Goal: Find specific page/section: Find specific page/section

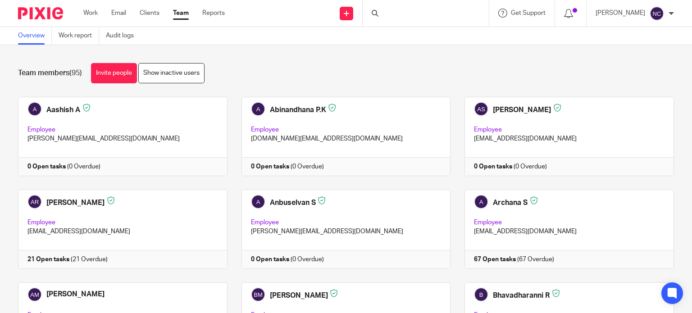
click at [406, 12] on div at bounding box center [426, 13] width 126 height 27
click at [406, 18] on div at bounding box center [426, 13] width 126 height 27
click at [33, 16] on img at bounding box center [40, 13] width 45 height 12
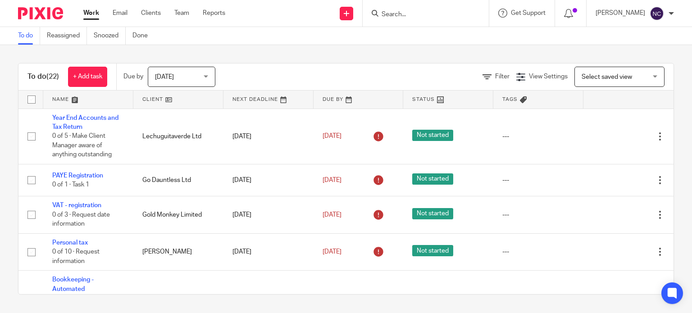
click at [402, 15] on input "Search" at bounding box center [421, 15] width 81 height 8
paste input "A Tavola Consulting"
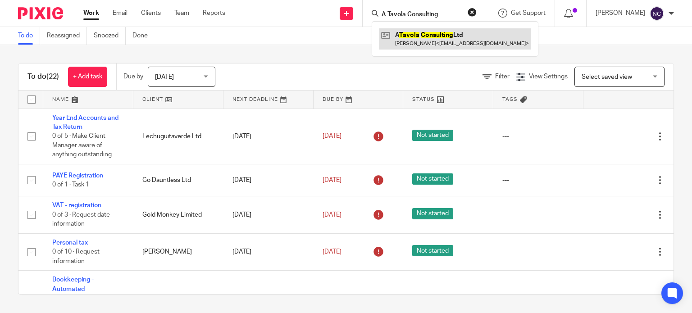
type input "A Tavola Consulting"
click at [419, 36] on link at bounding box center [455, 38] width 152 height 21
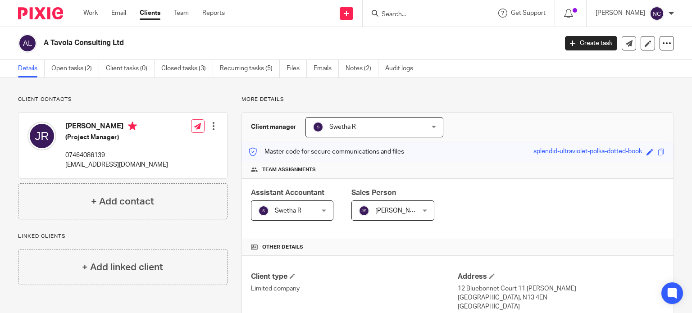
click at [50, 11] on img at bounding box center [40, 13] width 45 height 12
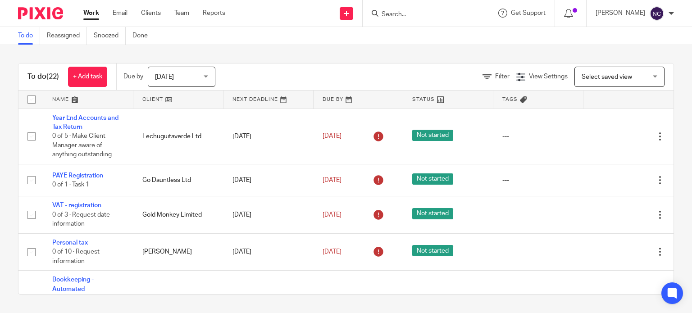
click at [445, 18] on input "Search" at bounding box center [421, 15] width 81 height 8
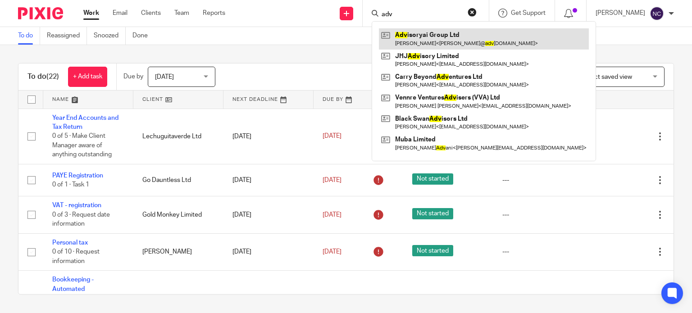
type input "adv"
click at [432, 38] on link at bounding box center [484, 38] width 210 height 21
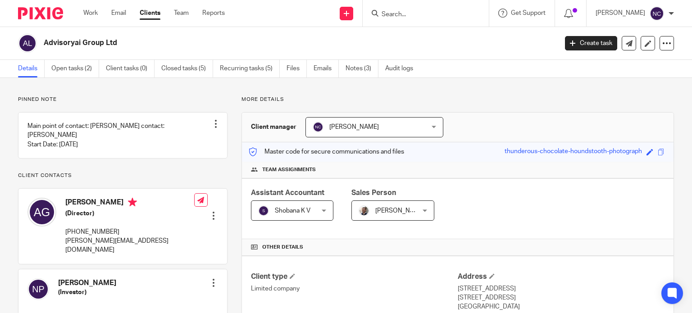
click at [414, 15] on input "Search" at bounding box center [421, 15] width 81 height 8
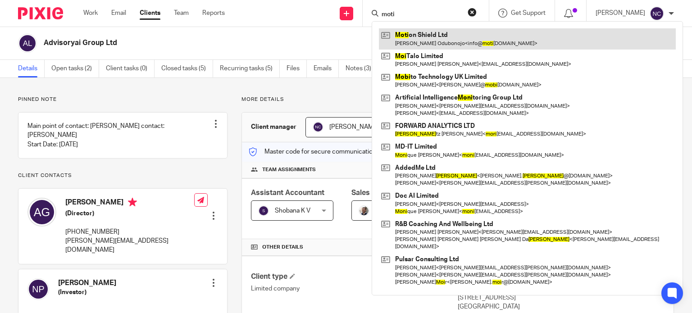
type input "moti"
click at [419, 33] on link at bounding box center [527, 38] width 297 height 21
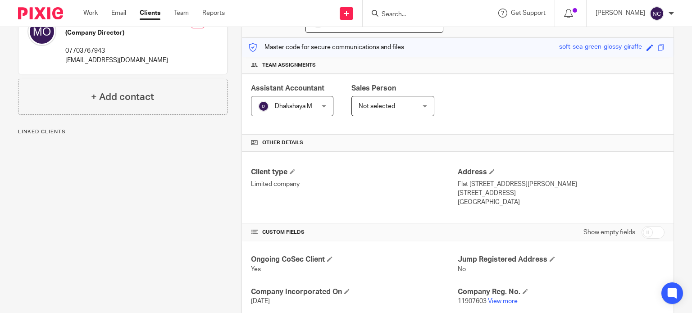
scroll to position [104, 0]
click at [402, 16] on input "Search" at bounding box center [421, 15] width 81 height 8
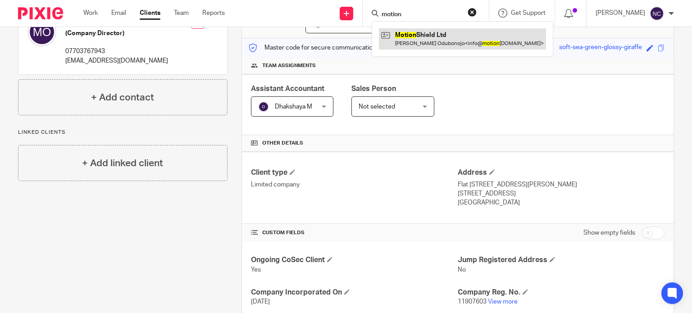
type input "motion"
click at [410, 33] on link at bounding box center [462, 38] width 167 height 21
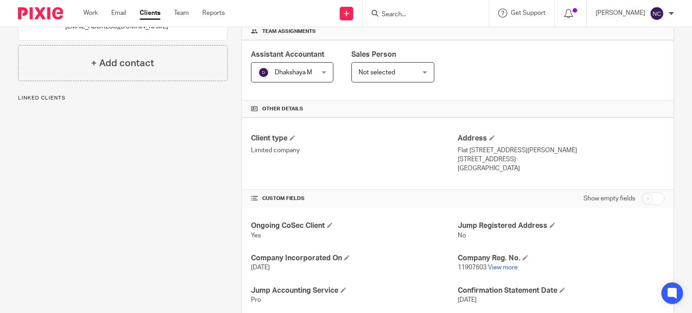
scroll to position [138, 0]
click at [496, 267] on link "View more" at bounding box center [503, 268] width 30 height 6
click at [497, 265] on link "View more" at bounding box center [503, 268] width 30 height 6
